Goal: Find specific page/section: Find specific page/section

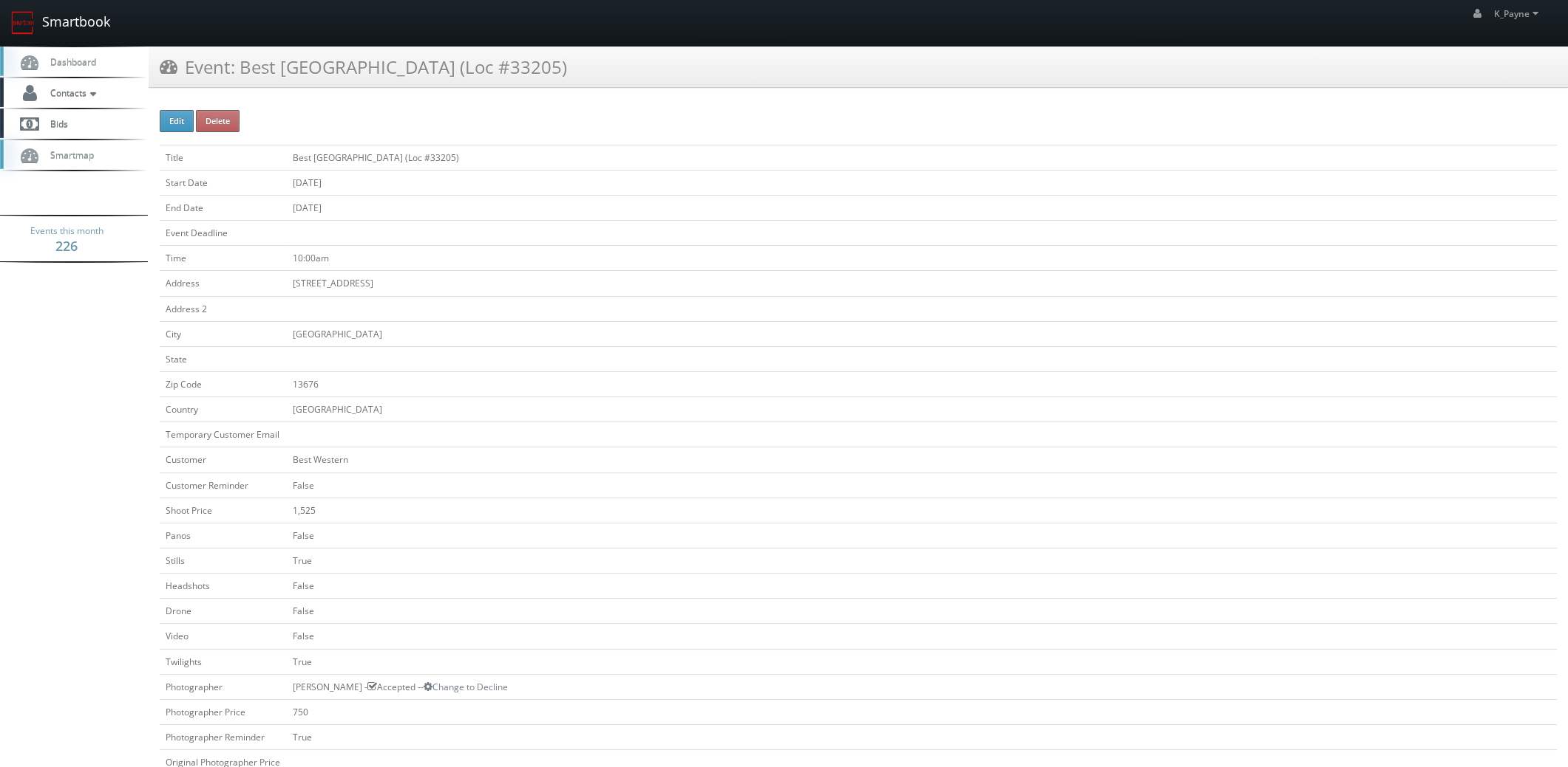
click at [56, 17] on link "Smartbook" at bounding box center [60, 23] width 121 height 46
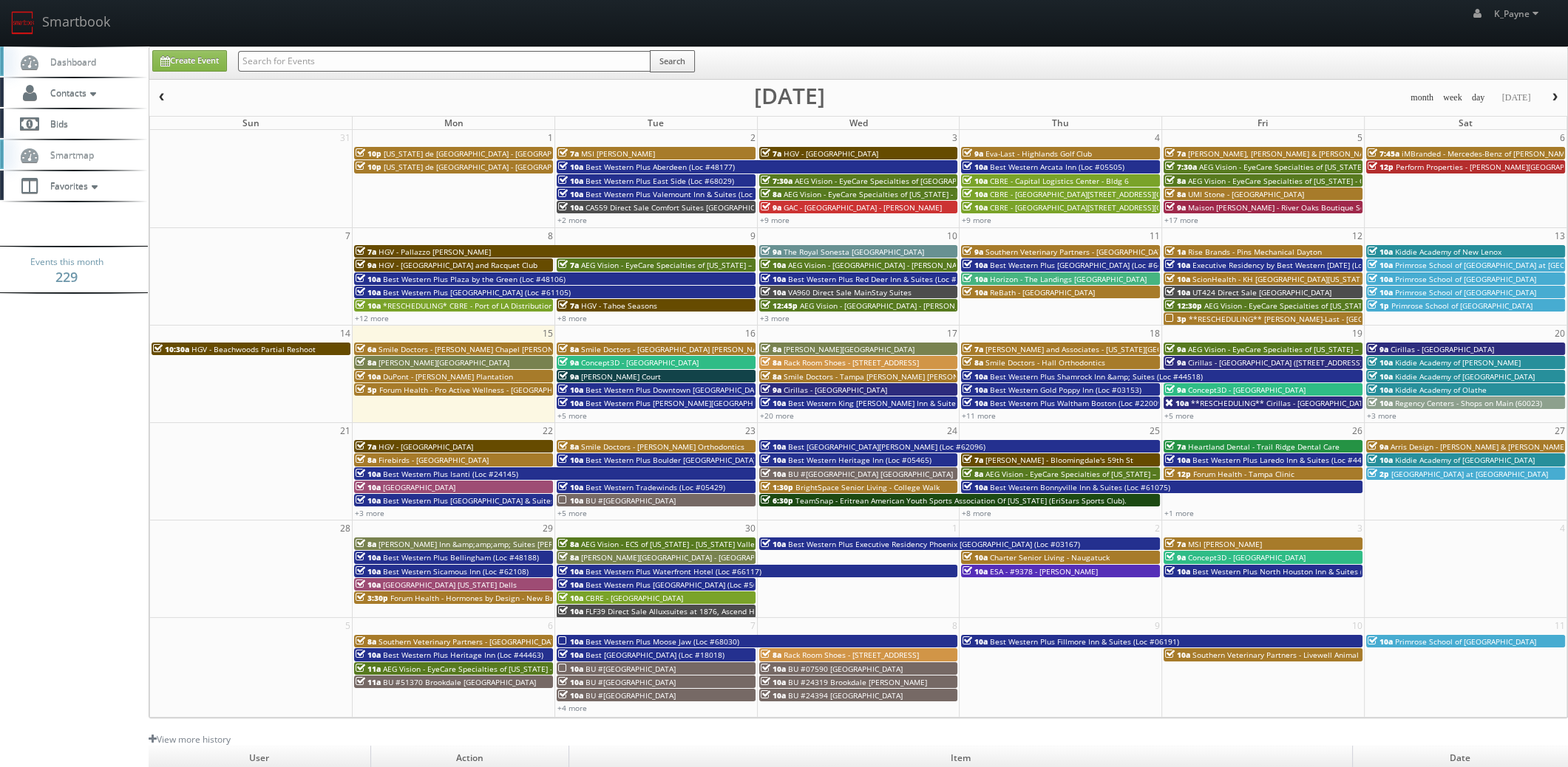
click at [309, 62] on input "text" at bounding box center [444, 62] width 412 height 21
type input "chicago"
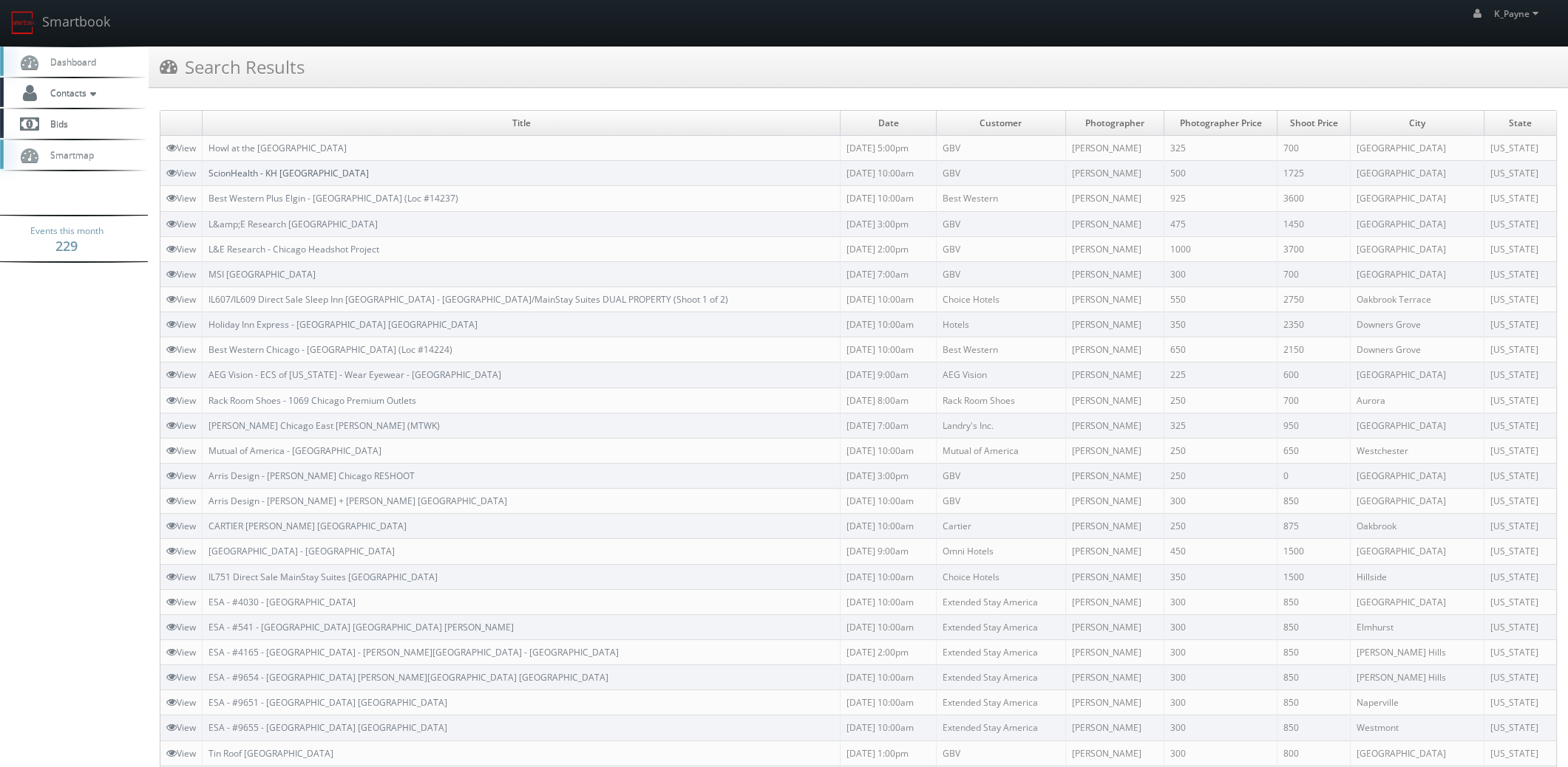
click at [311, 172] on link "ScionHealth - KH [GEOGRAPHIC_DATA]" at bounding box center [289, 173] width 161 height 12
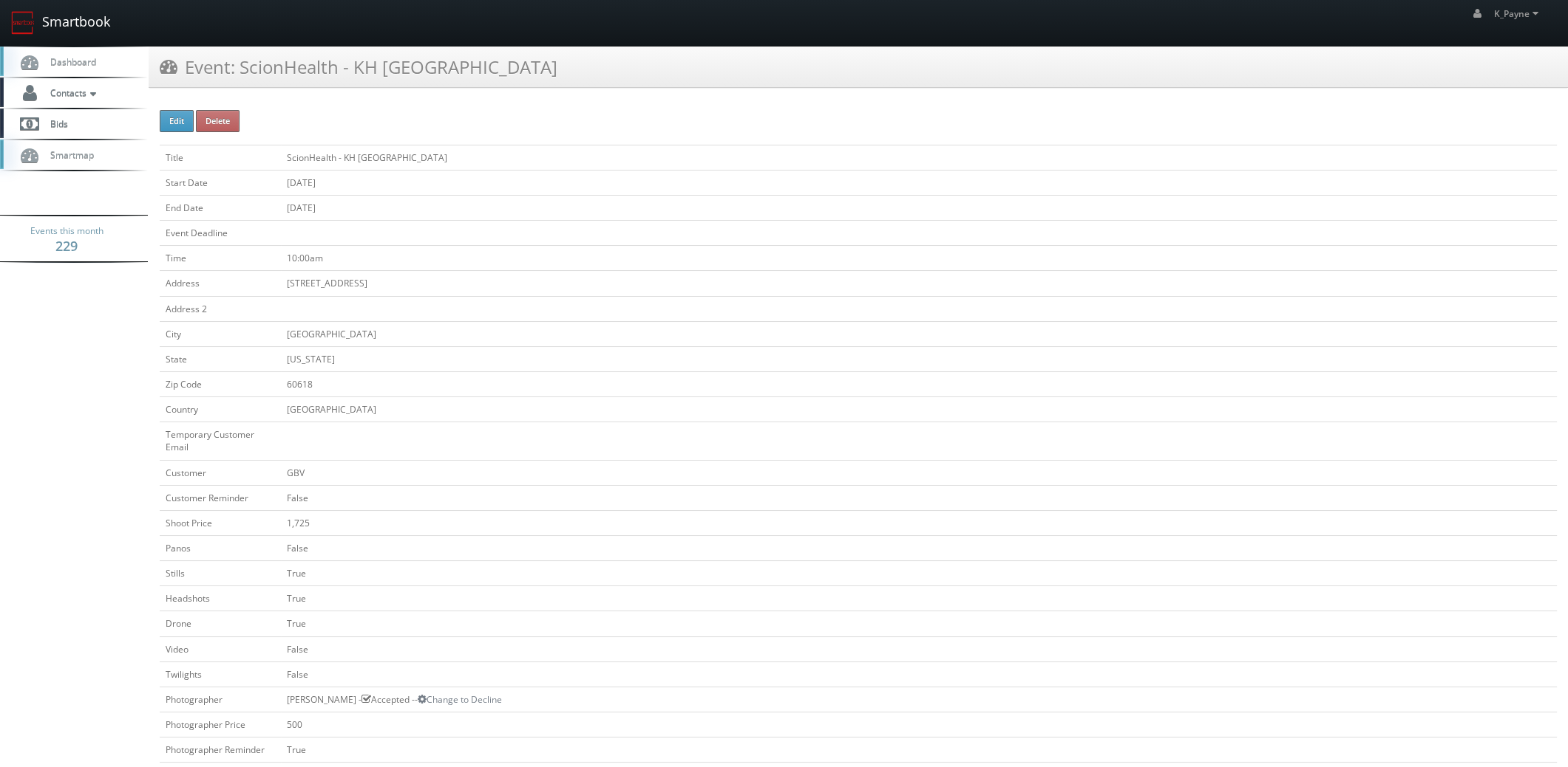
click at [82, 17] on link "Smartbook" at bounding box center [60, 23] width 121 height 46
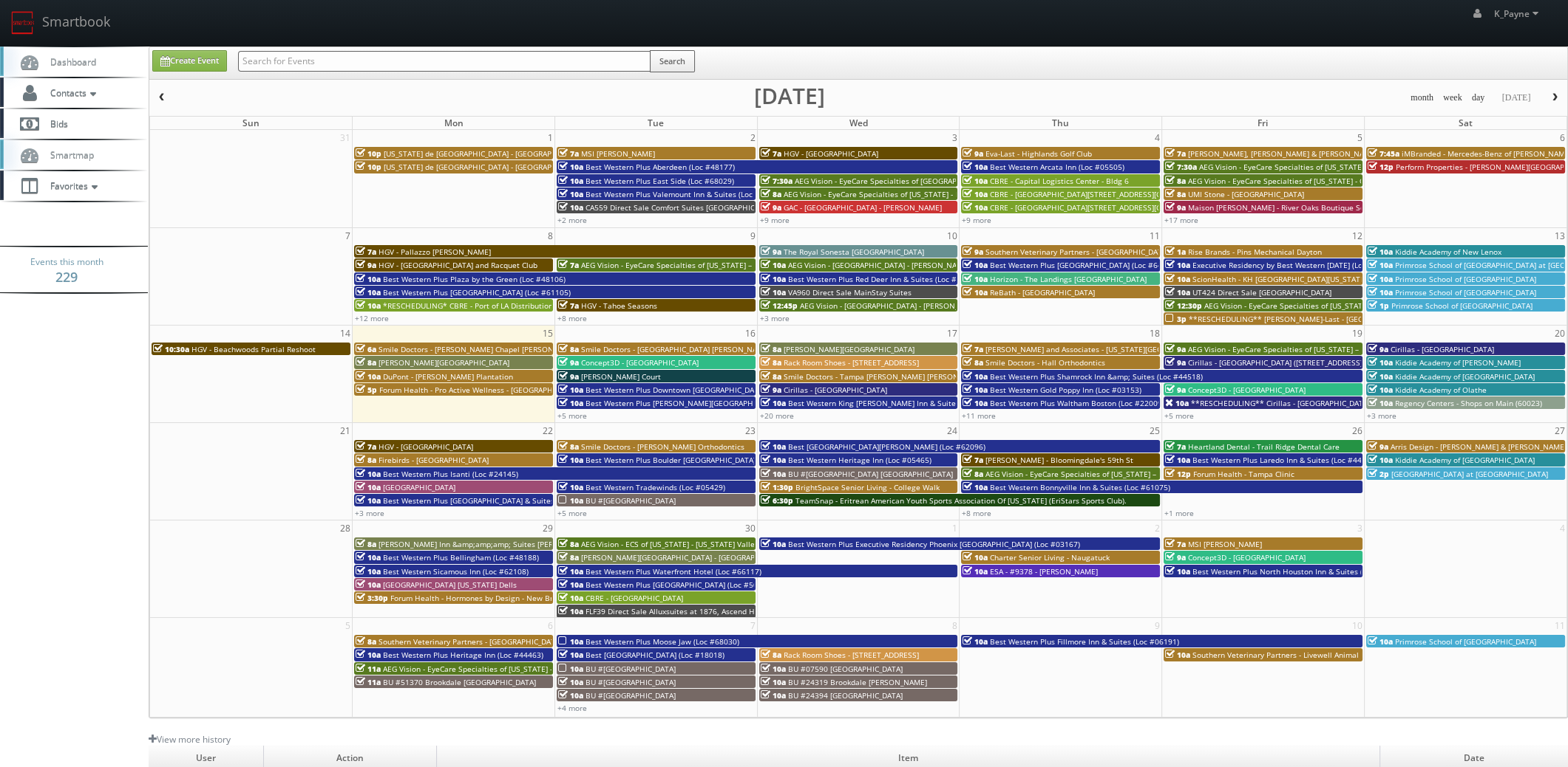
click at [303, 62] on input "text" at bounding box center [444, 62] width 412 height 21
type input "68029"
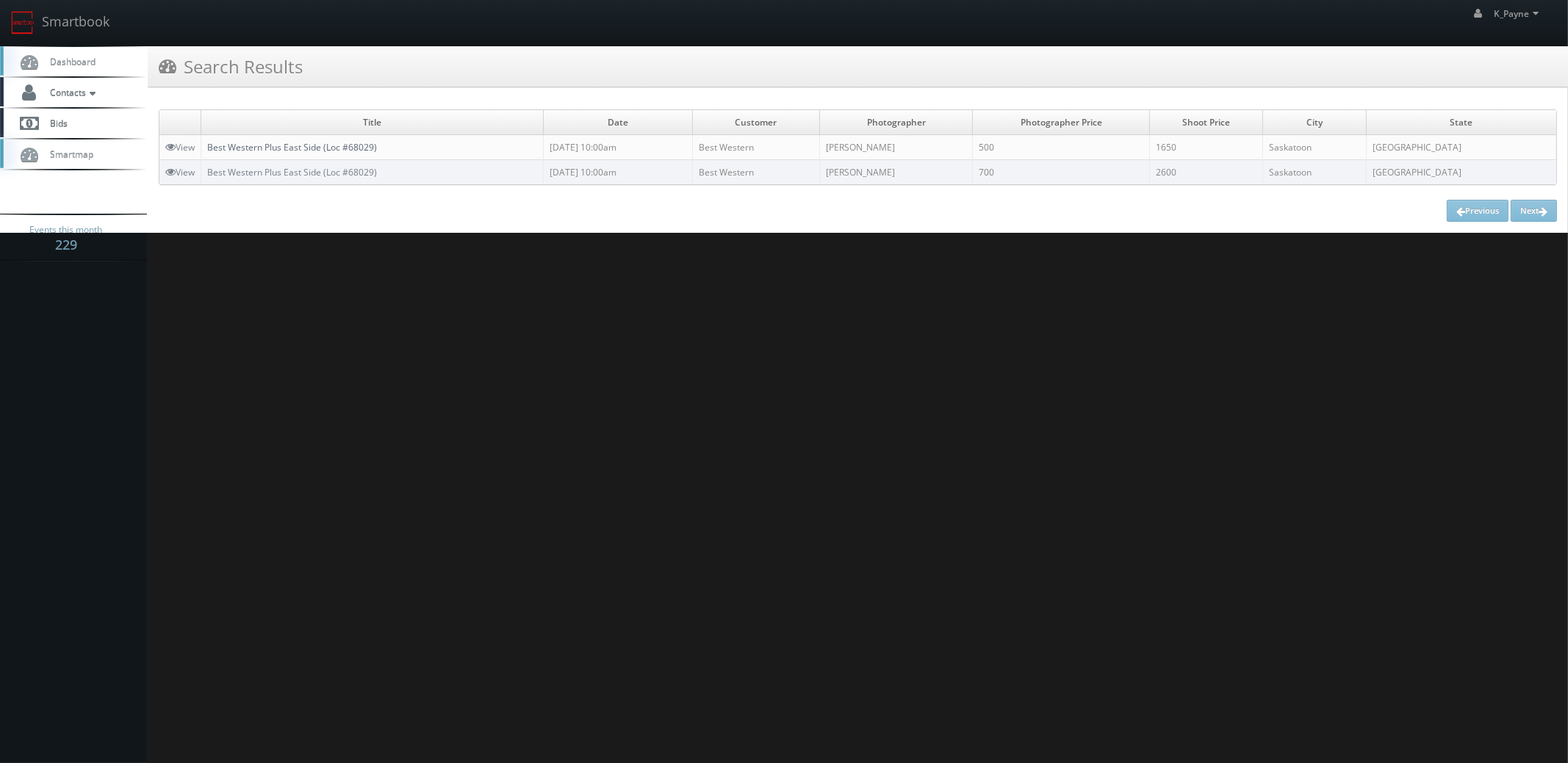
click at [297, 146] on link "Best Western Plus East Side (Loc #68029)" at bounding box center [292, 147] width 169 height 12
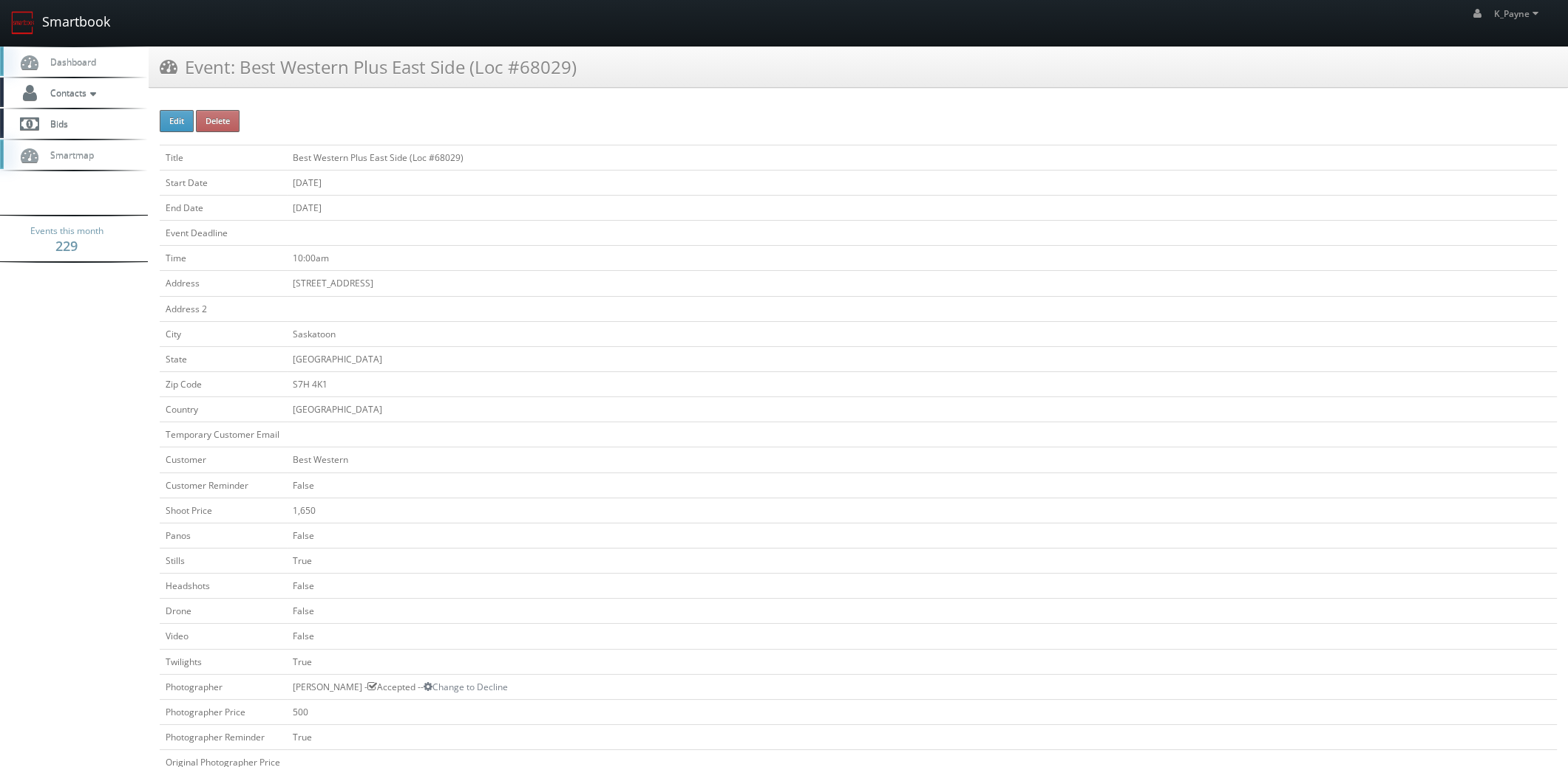
click at [89, 22] on link "Smartbook" at bounding box center [60, 23] width 121 height 46
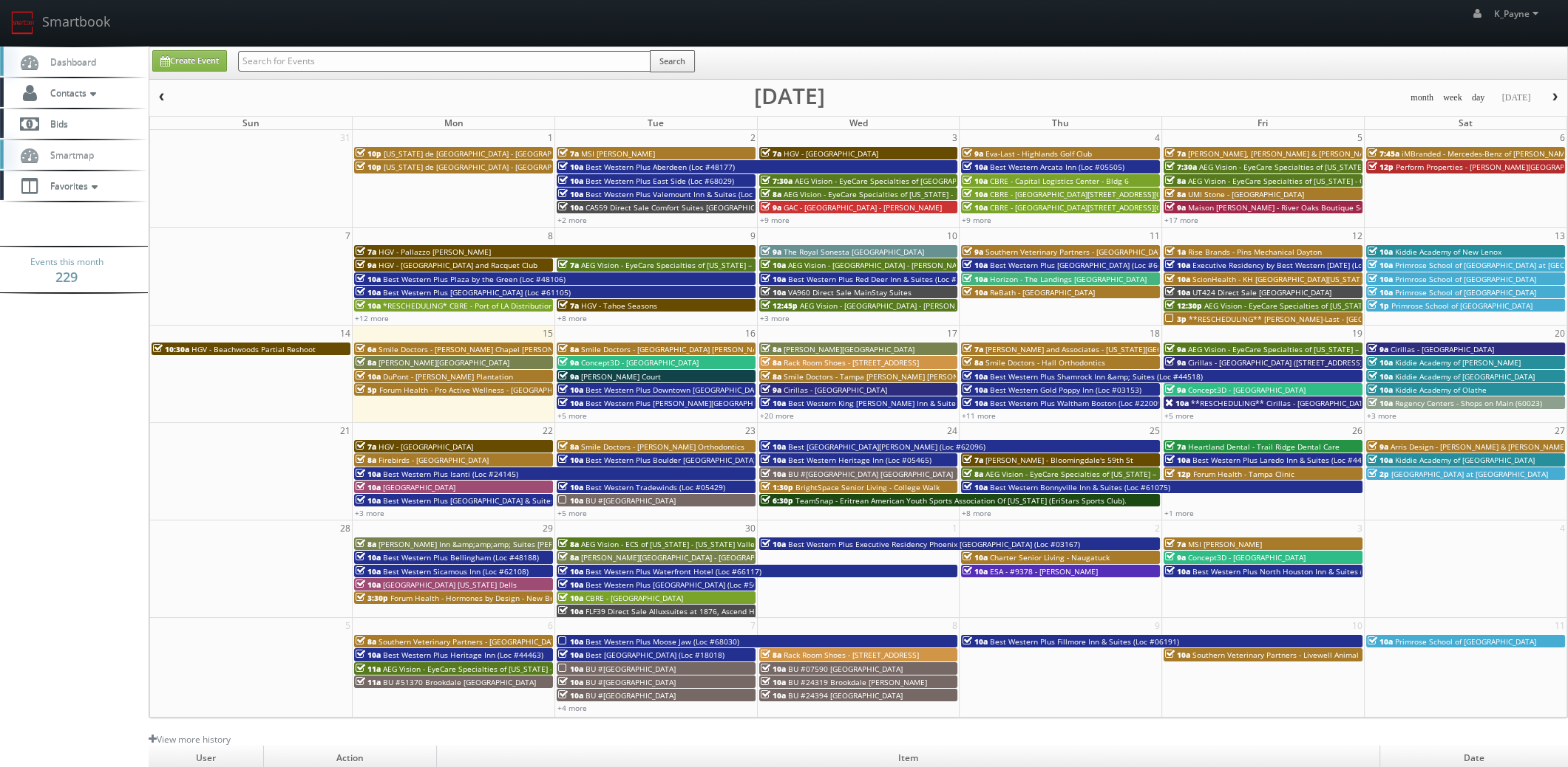
click at [309, 63] on input "text" at bounding box center [444, 62] width 412 height 21
type input "forum health"
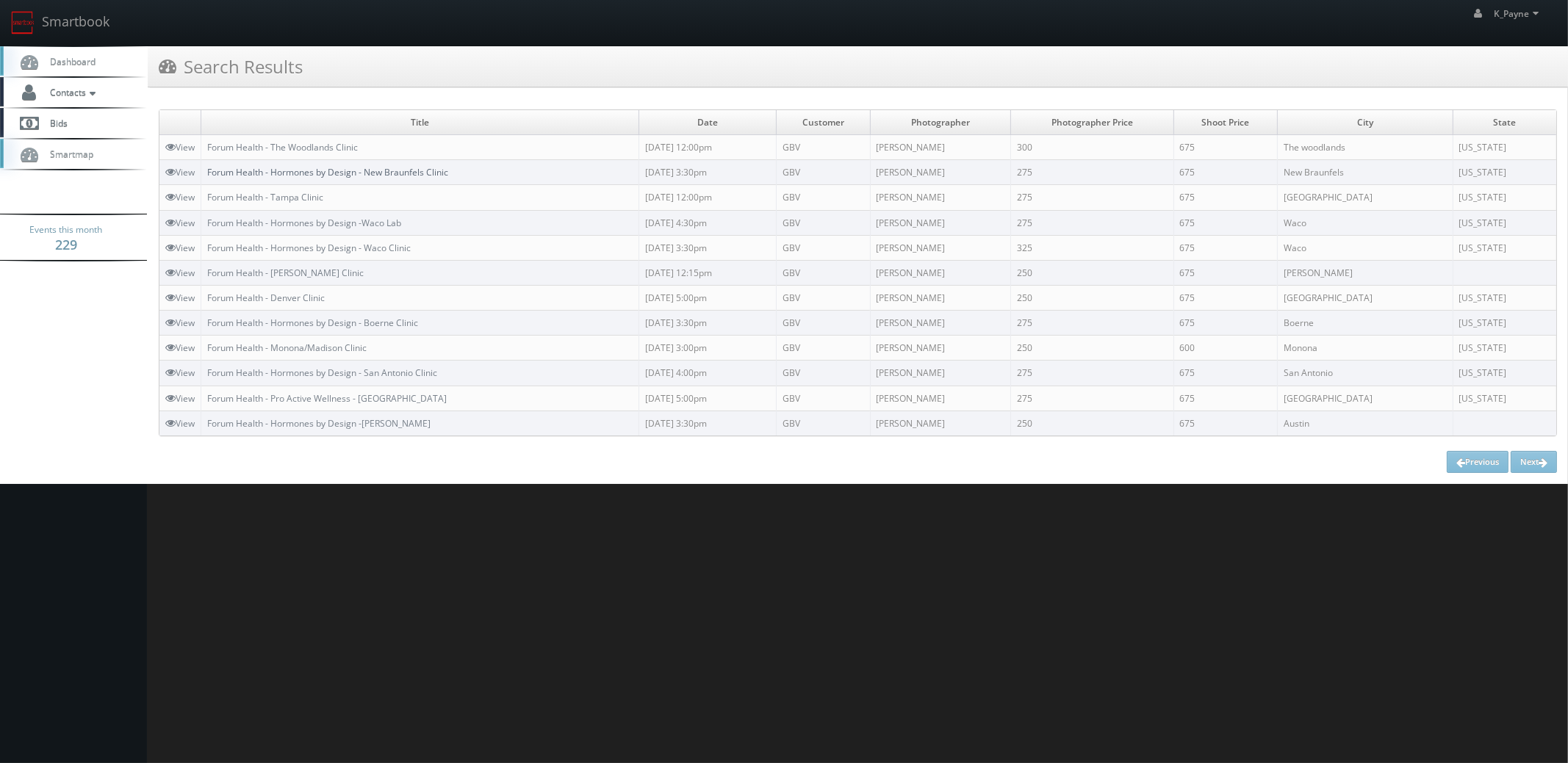
click at [348, 166] on link "Forum Health - Hormones by Design - New Braunfels Clinic" at bounding box center [327, 172] width 241 height 12
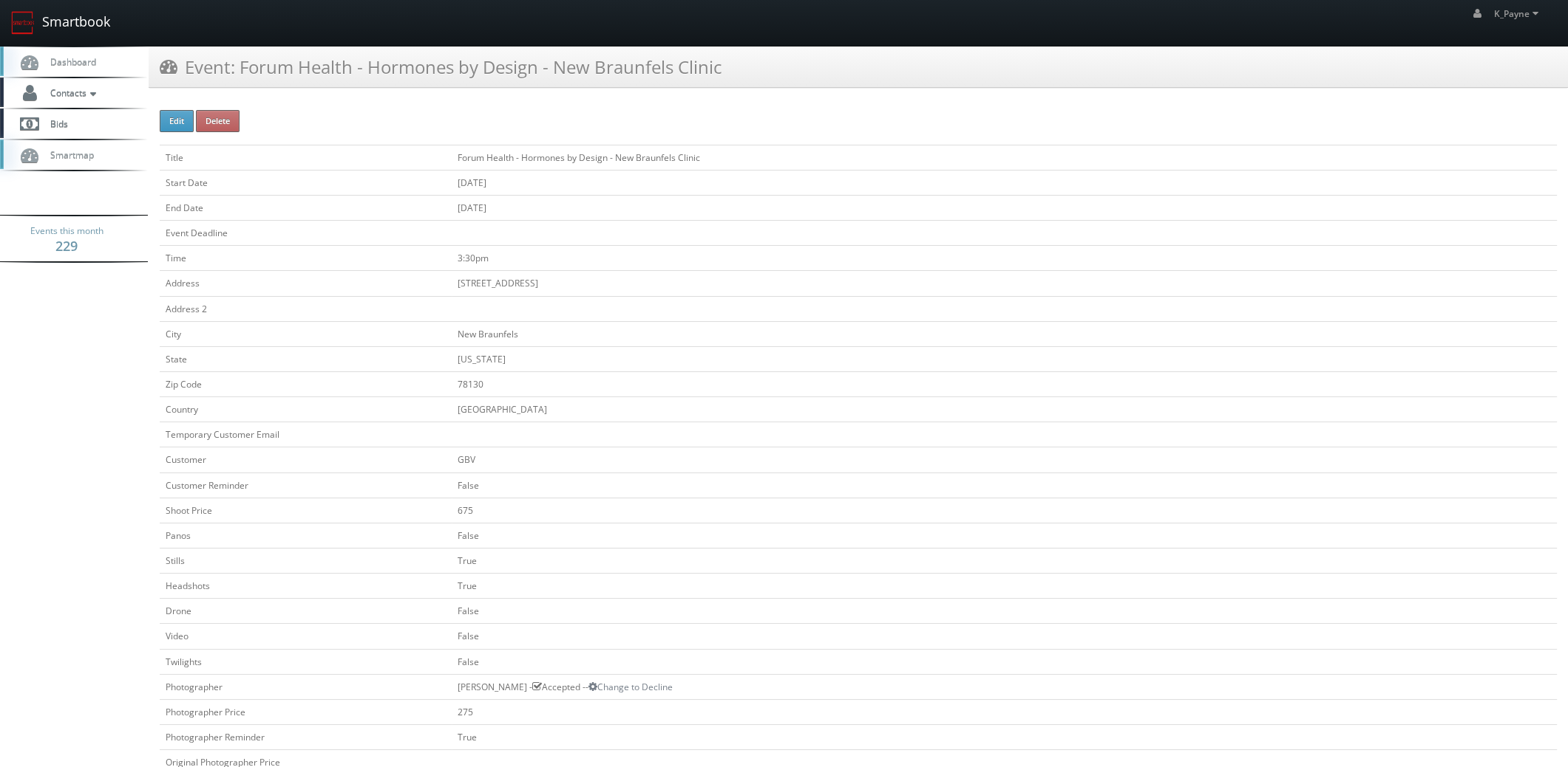
click at [74, 24] on link "Smartbook" at bounding box center [60, 23] width 121 height 46
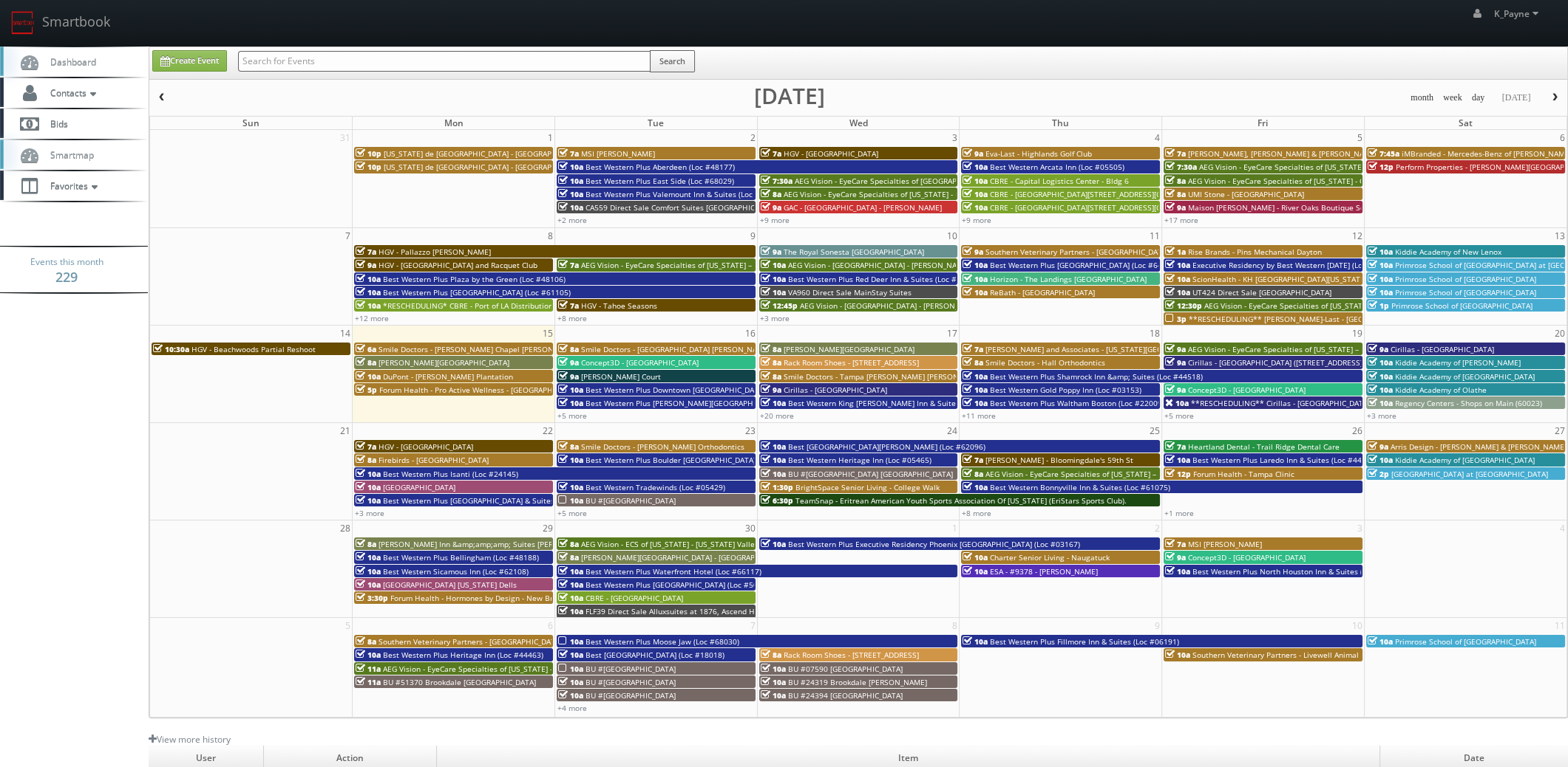
click at [308, 59] on input "text" at bounding box center [444, 62] width 412 height 21
type input "river oaks"
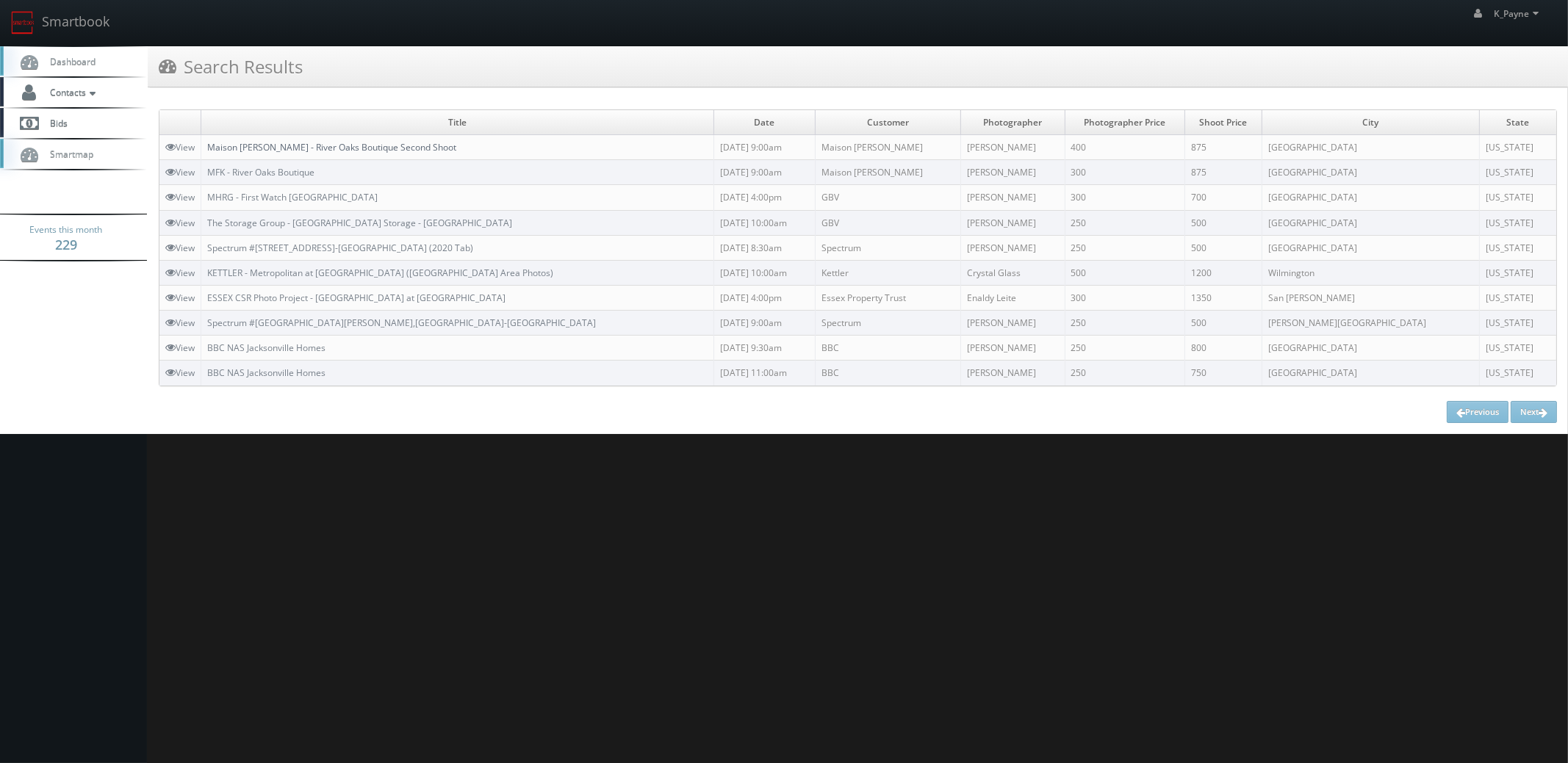
click at [433, 145] on link "Maison [PERSON_NAME] - River Oaks Boutique Second Shoot" at bounding box center [332, 147] width 249 height 12
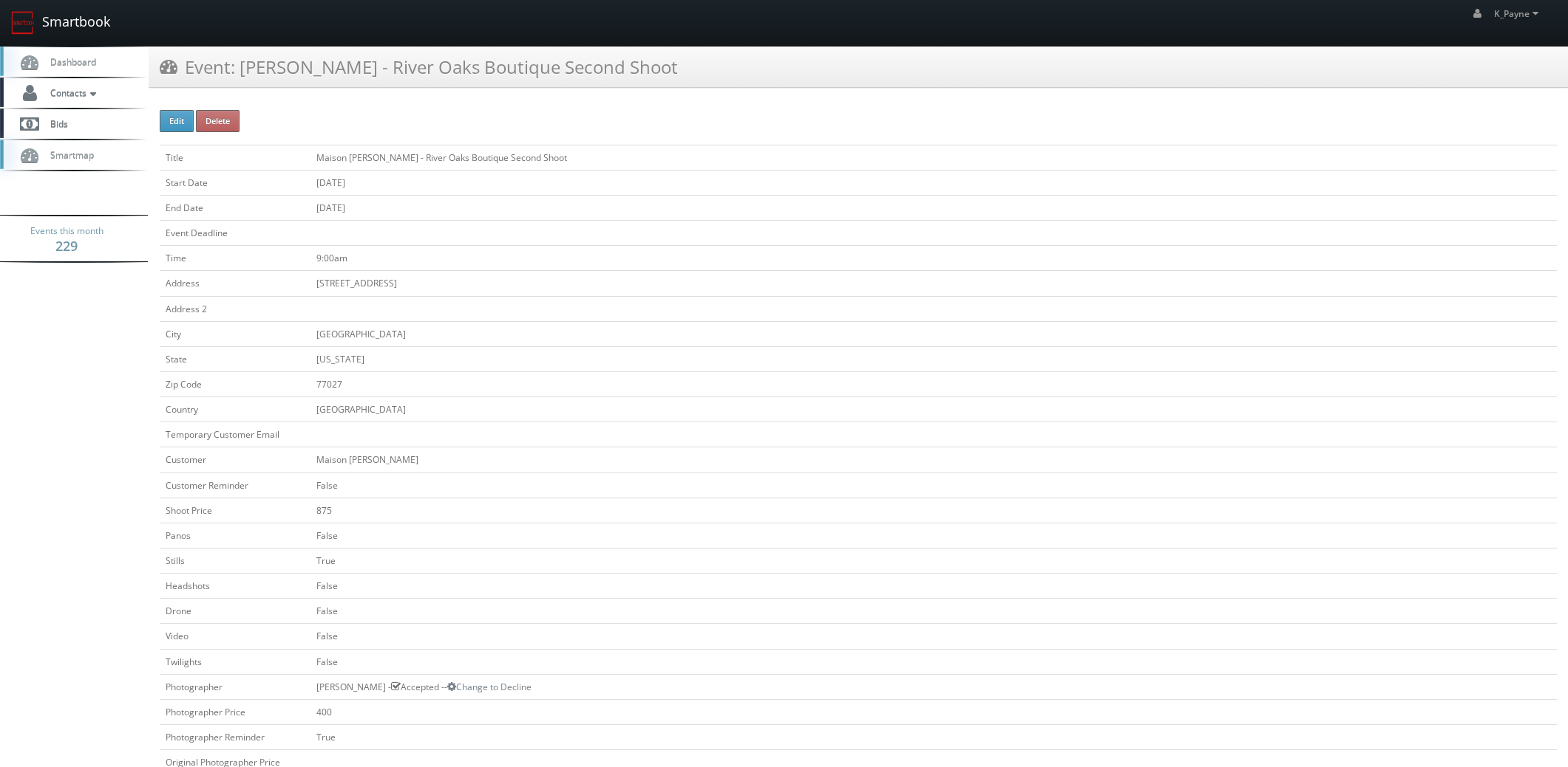
click at [79, 14] on link "Smartbook" at bounding box center [60, 23] width 121 height 46
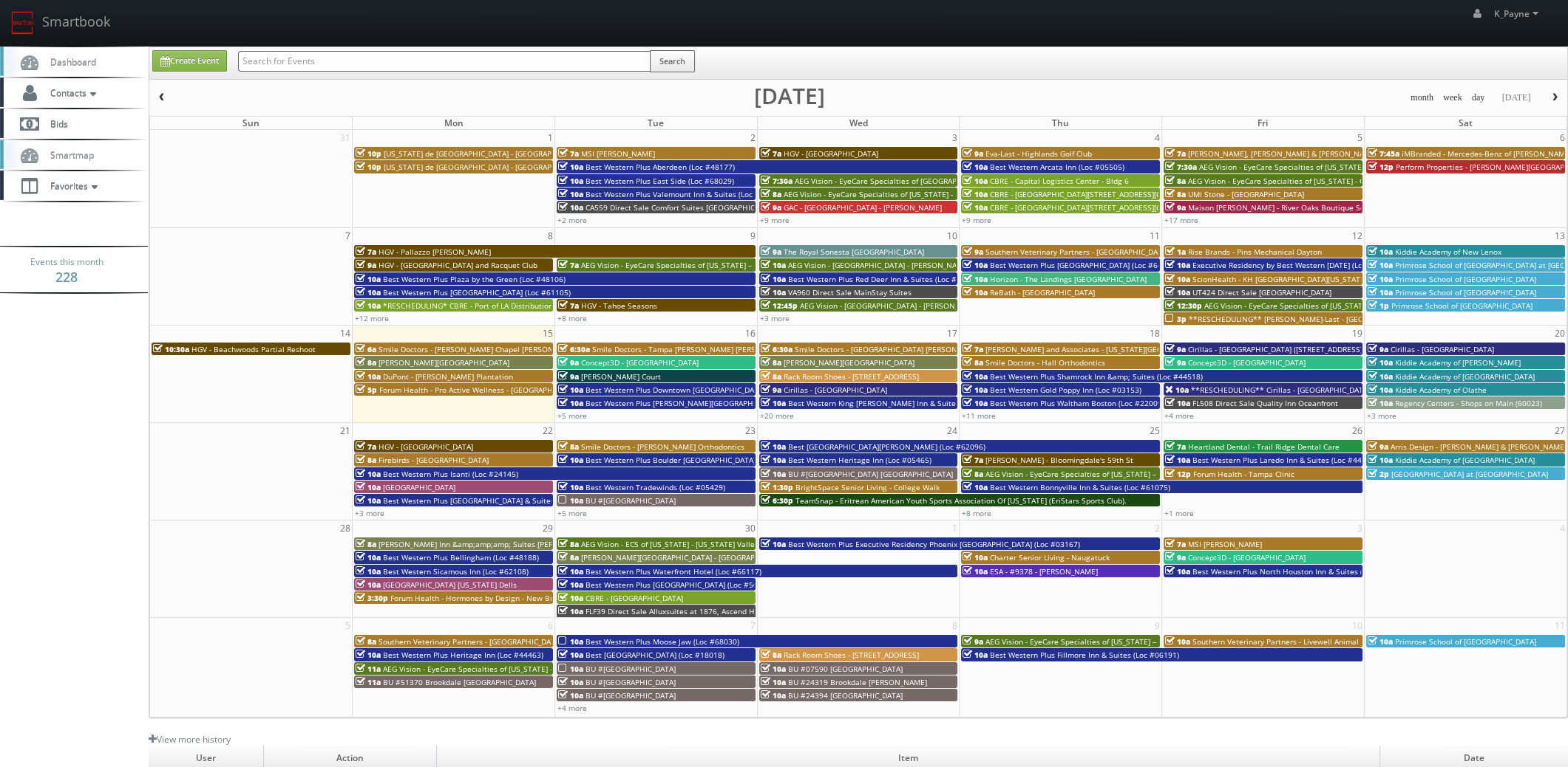
click at [320, 63] on input "text" at bounding box center [444, 62] width 412 height 21
type input "kushner"
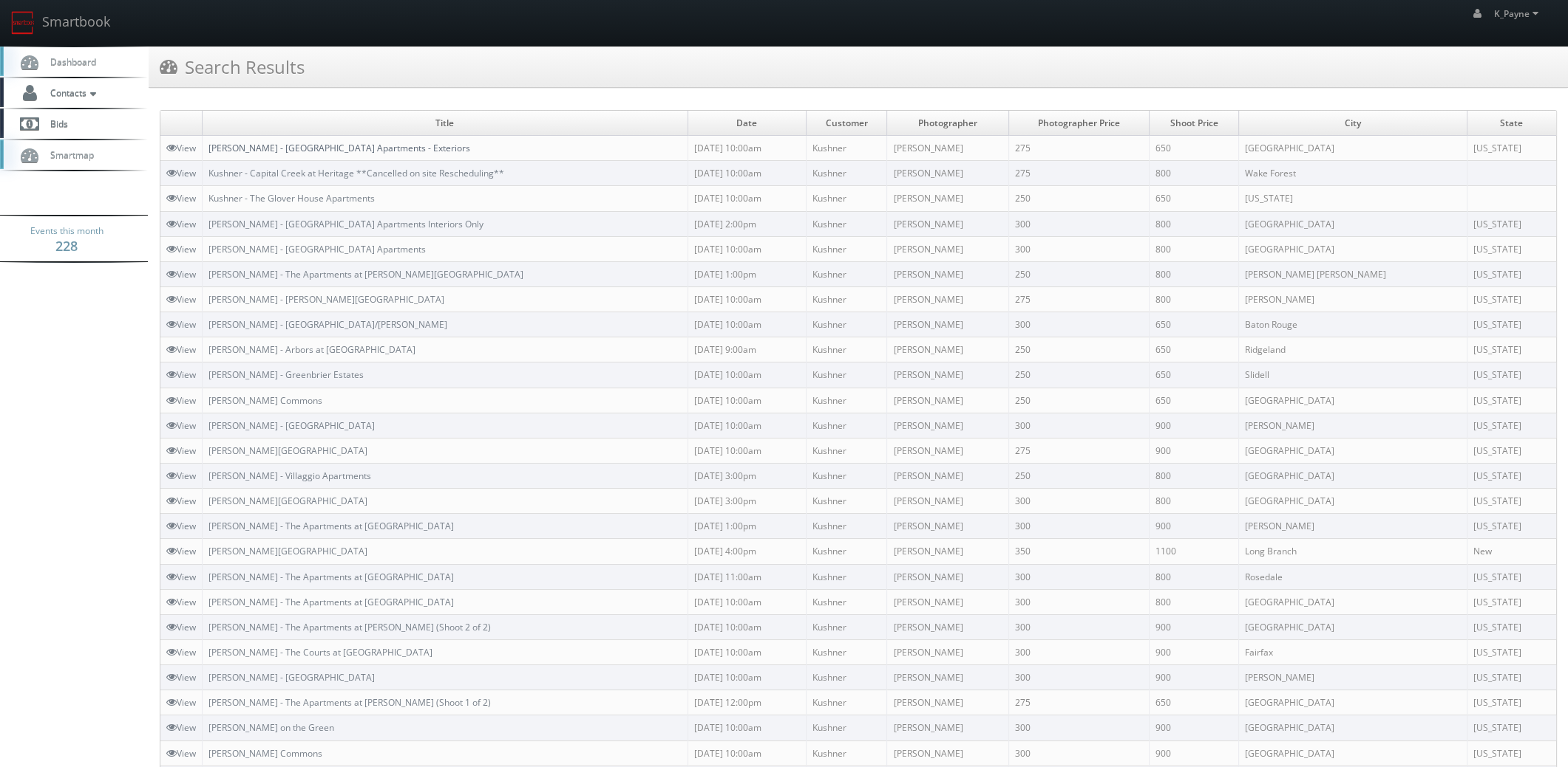
click at [386, 148] on link "[PERSON_NAME] - [GEOGRAPHIC_DATA] Apartments - Exteriors" at bounding box center [339, 148] width 262 height 12
